Goal: Find specific page/section: Find specific page/section

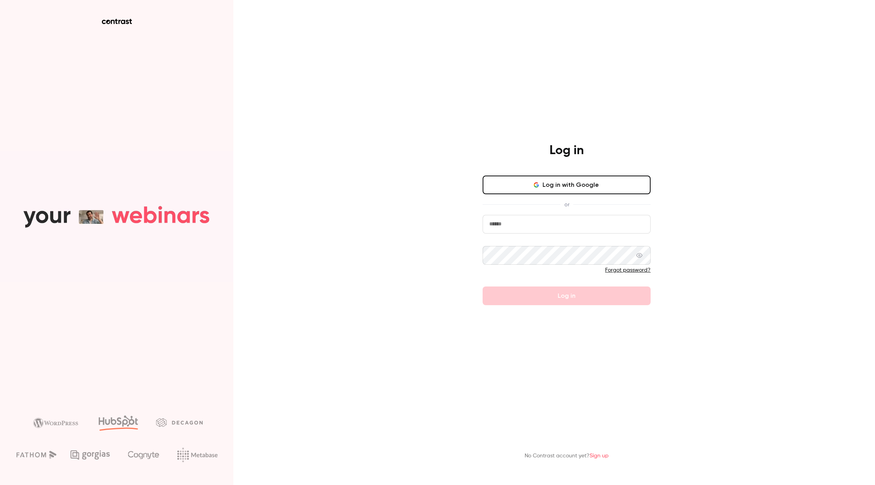
click at [499, 17] on main "Log in Log in with Google or Forgot password? Log in No Contrast account yet? S…" at bounding box center [567, 242] width 202 height 485
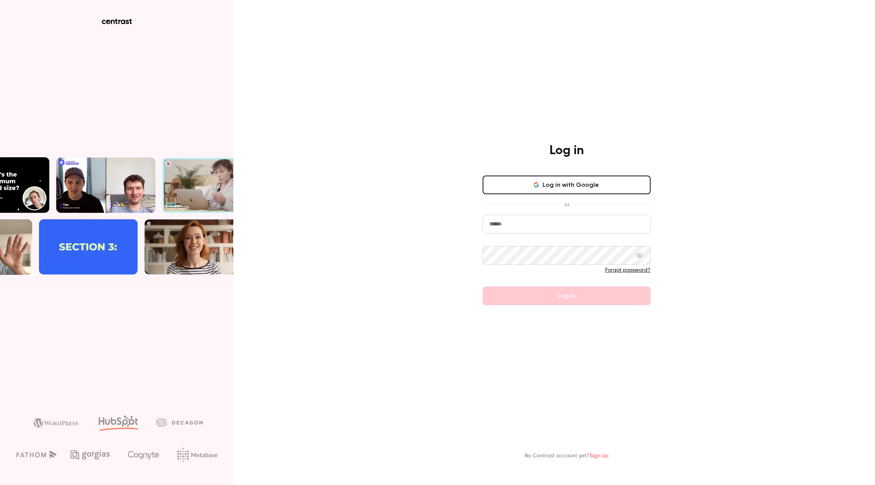
click at [457, 58] on div "Log in Log in with Google or Forgot password? Log in No Contrast account yet? S…" at bounding box center [437, 242] width 875 height 485
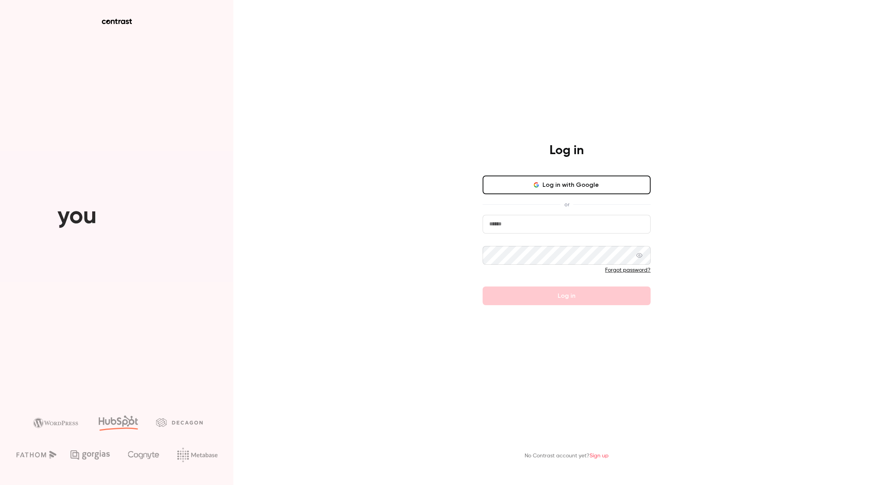
click at [403, 102] on div "Log in Log in with Google or Forgot password? Log in No Contrast account yet? S…" at bounding box center [437, 242] width 875 height 485
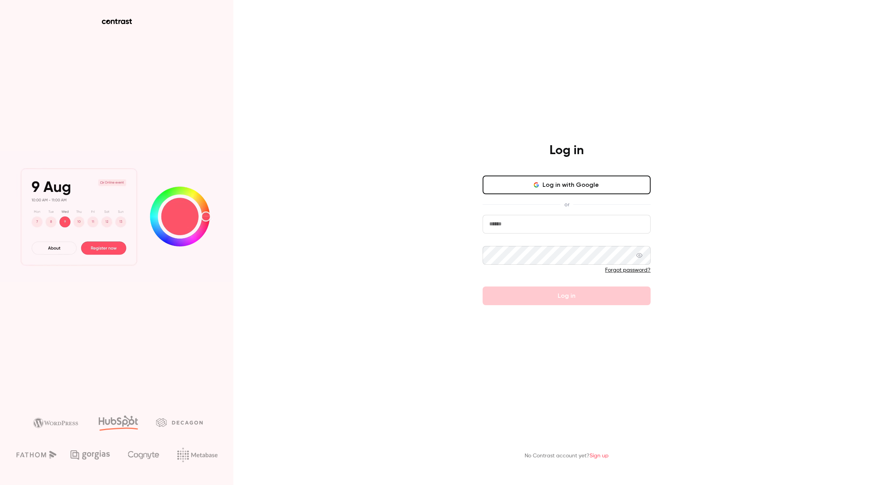
click at [497, 226] on input "email" at bounding box center [567, 224] width 168 height 19
type input "**********"
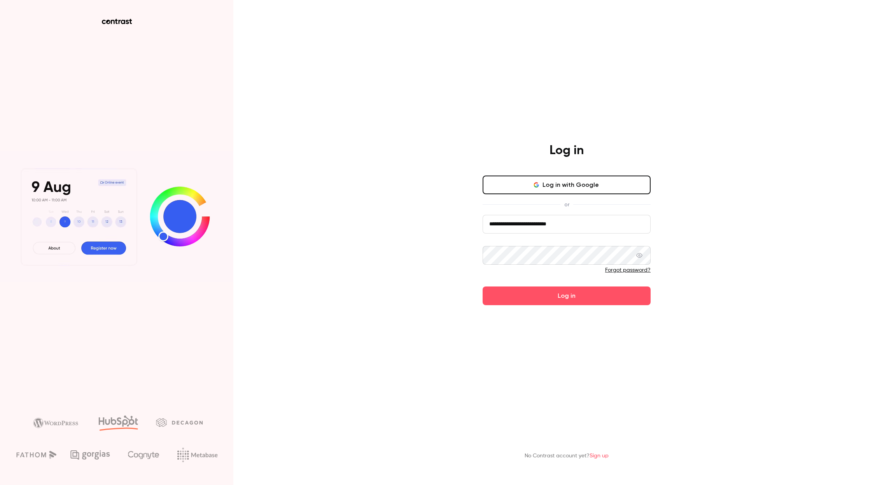
click at [708, 224] on div "**********" at bounding box center [437, 242] width 875 height 485
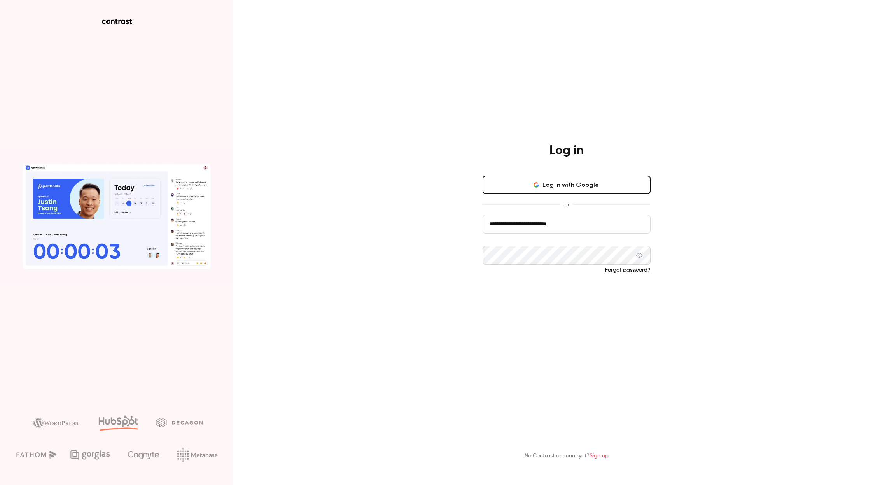
click at [565, 296] on button "Log in" at bounding box center [567, 295] width 168 height 19
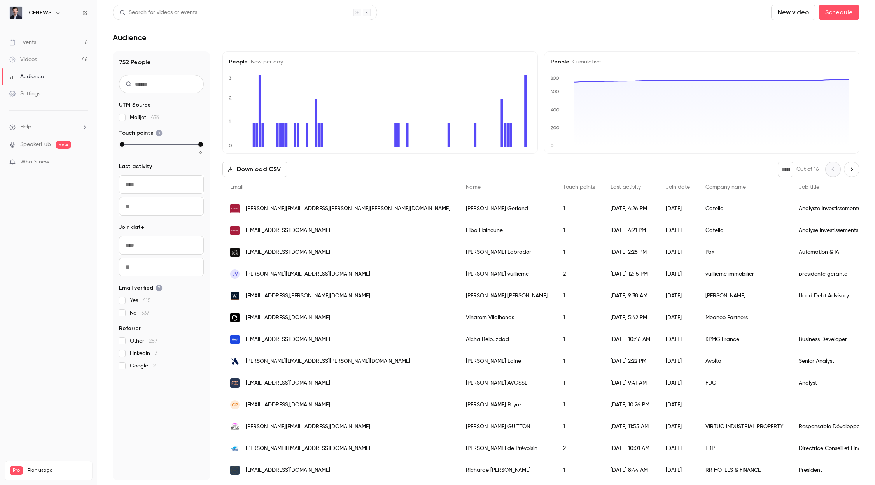
click at [37, 40] on link "Events 6" at bounding box center [48, 42] width 97 height 17
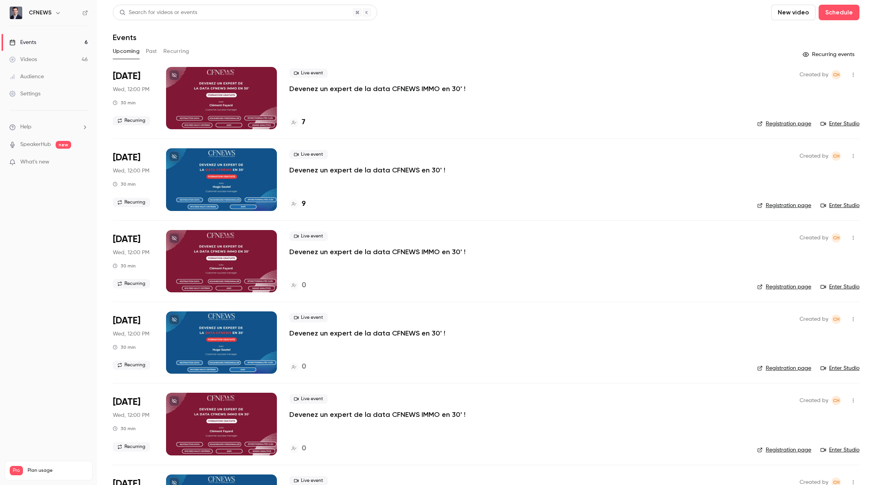
click at [154, 54] on button "Past" at bounding box center [151, 51] width 11 height 12
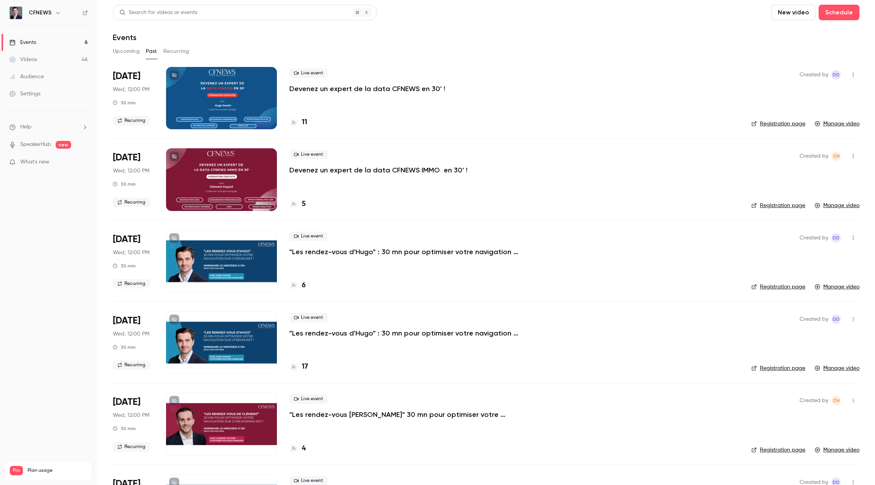
click at [173, 53] on button "Recurring" at bounding box center [176, 51] width 26 height 12
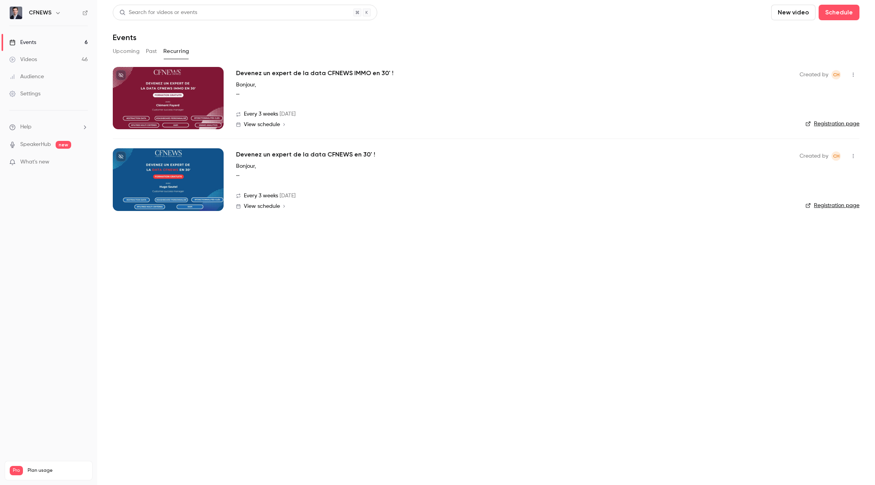
click at [131, 55] on button "Upcoming" at bounding box center [126, 51] width 27 height 12
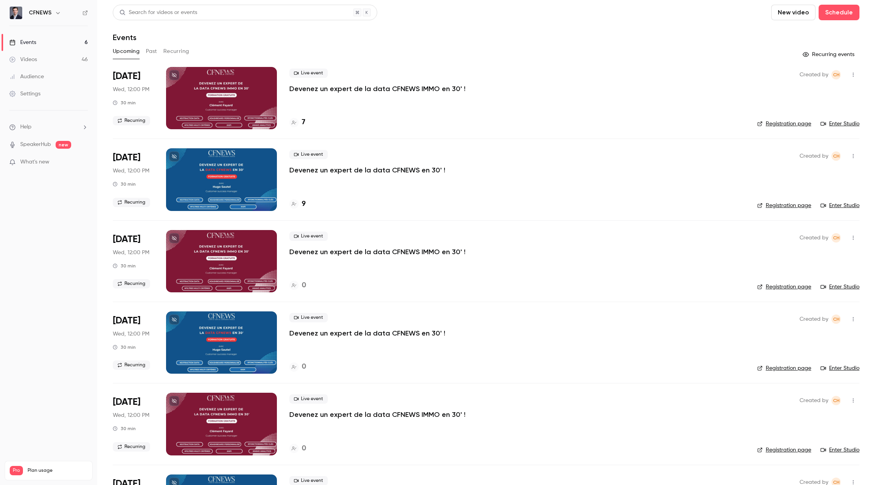
click at [150, 52] on button "Past" at bounding box center [151, 51] width 11 height 12
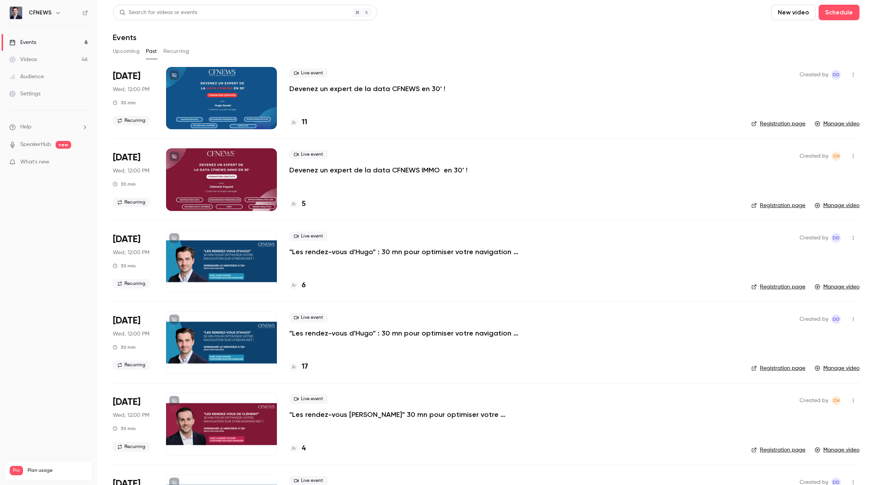
click at [179, 52] on button "Recurring" at bounding box center [176, 51] width 26 height 12
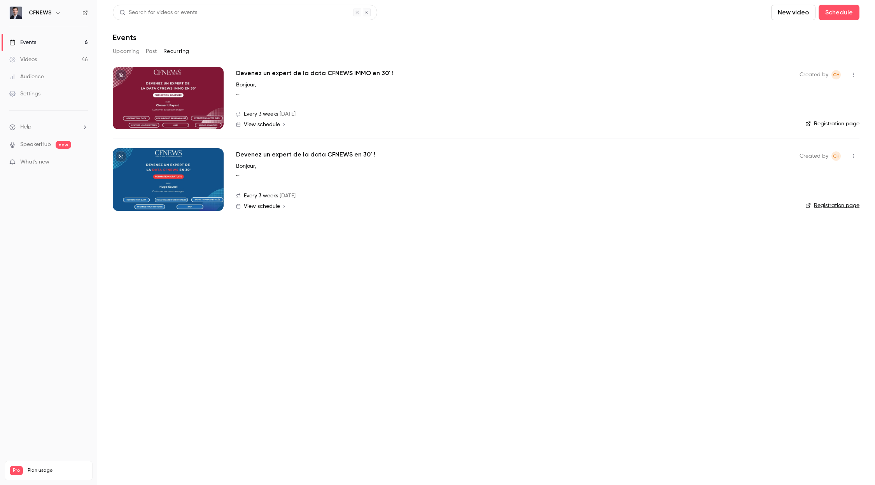
click at [128, 51] on button "Upcoming" at bounding box center [126, 51] width 27 height 12
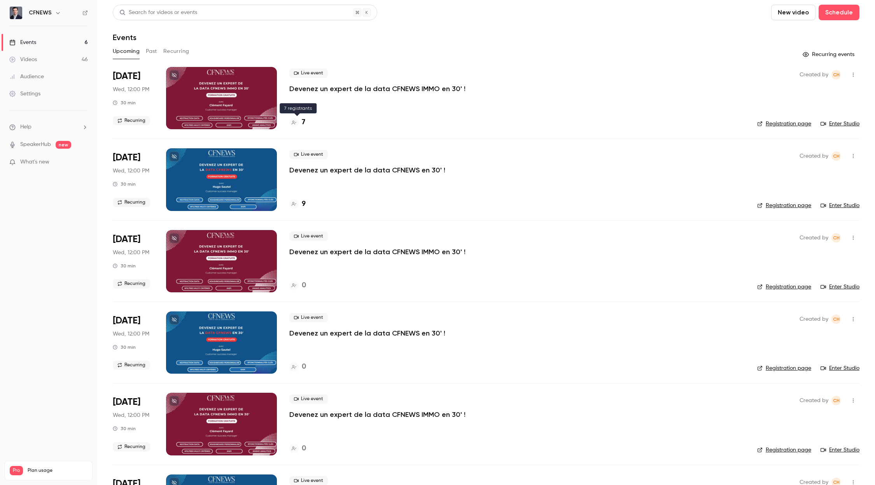
click at [305, 121] on h4 "7" at bounding box center [304, 122] width 4 height 11
